Goal: Task Accomplishment & Management: Manage account settings

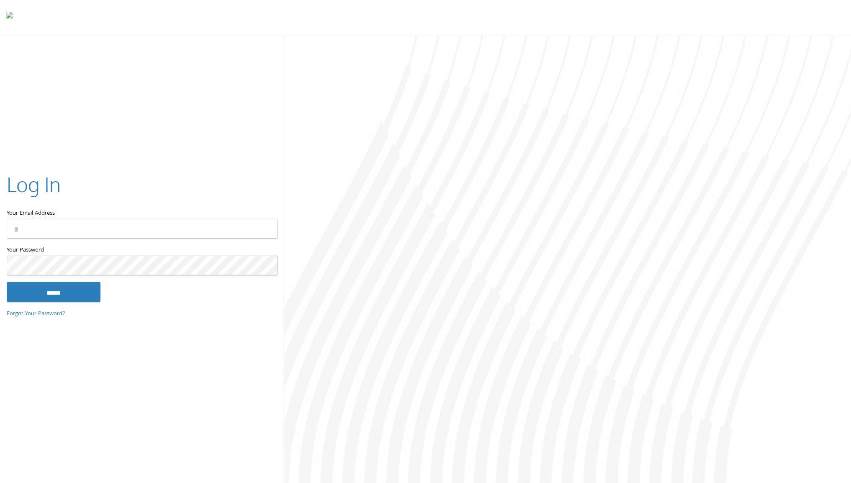
click at [49, 229] on input "Your Email Address" at bounding box center [142, 229] width 271 height 20
click at [42, 231] on input "Your Email Address" at bounding box center [142, 229] width 271 height 20
click at [42, 226] on input "Your Email Address" at bounding box center [142, 229] width 271 height 20
click at [39, 230] on input "Your Email Address" at bounding box center [142, 229] width 271 height 20
click at [42, 229] on input "Your Email Address" at bounding box center [142, 229] width 271 height 20
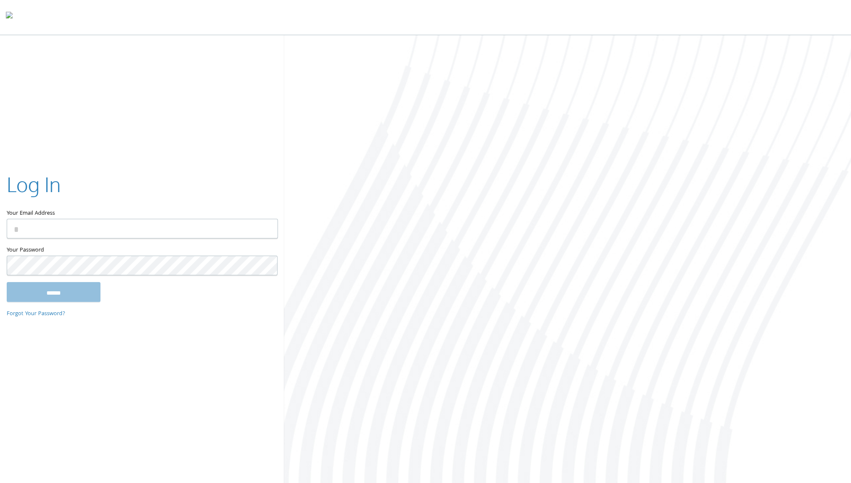
click at [29, 231] on input "Your Email Address" at bounding box center [142, 229] width 271 height 20
click at [176, 224] on input "Your Email Address" at bounding box center [142, 229] width 271 height 20
click at [67, 239] on div "Your Email Address" at bounding box center [142, 207] width 270 height 75
click at [47, 231] on input "Your Email Address" at bounding box center [142, 229] width 271 height 20
click at [26, 230] on input "Your Email Address" at bounding box center [142, 229] width 271 height 20
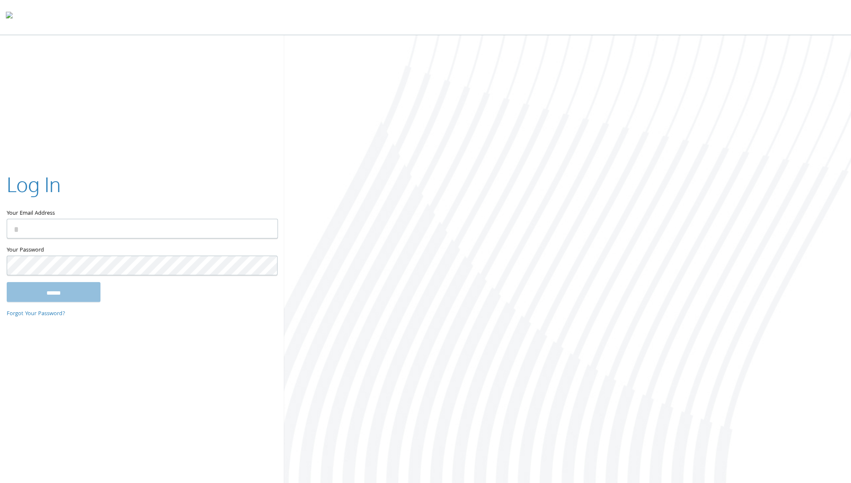
click at [33, 230] on input "Your Email Address" at bounding box center [142, 229] width 271 height 20
click at [76, 180] on div "Log In" at bounding box center [142, 185] width 270 height 31
click at [28, 262] on body "Home Solutions Technology Partners Features About Us Schedule a Demo Blog Log In" at bounding box center [425, 242] width 851 height 485
type input "**********"
click at [32, 291] on input "******" at bounding box center [54, 292] width 94 height 20
